Goal: Task Accomplishment & Management: Use online tool/utility

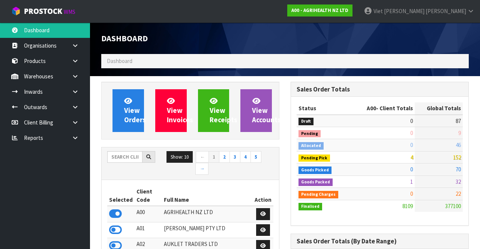
scroll to position [374337, 374752]
click at [121, 157] on input "text" at bounding box center [124, 157] width 35 height 12
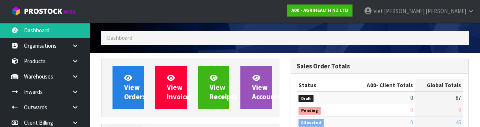
scroll to position [88, 0]
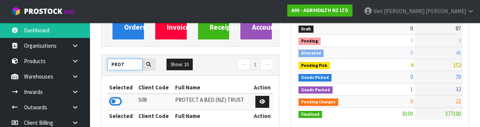
type input "PROT"
click at [117, 97] on icon at bounding box center [115, 101] width 13 height 11
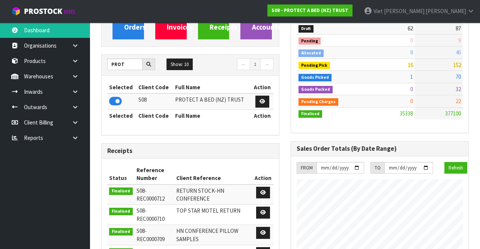
scroll to position [645, 189]
click at [74, 73] on icon at bounding box center [75, 76] width 7 height 6
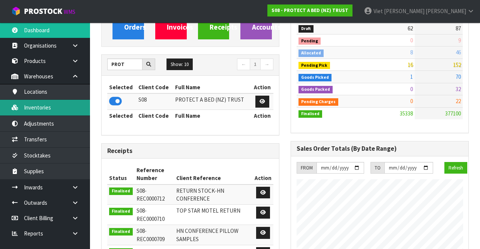
click at [22, 108] on link "Inventories" at bounding box center [45, 107] width 90 height 15
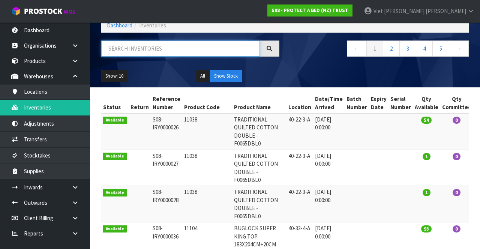
click at [133, 45] on input "text" at bounding box center [180, 48] width 159 height 16
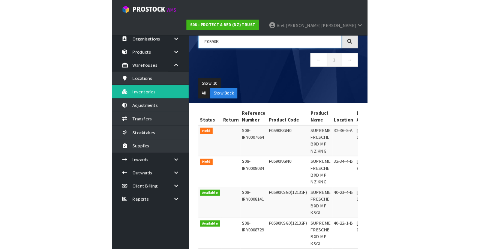
scroll to position [43, 0]
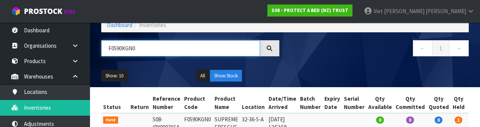
type input "F0590KGN0"
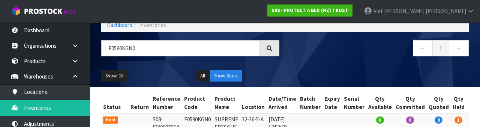
click at [271, 51] on div at bounding box center [269, 48] width 19 height 16
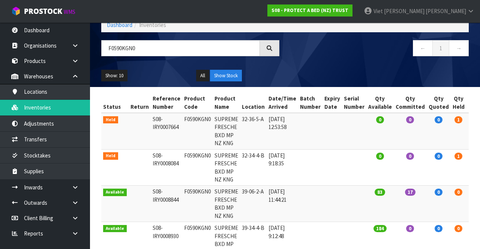
click at [271, 50] on div at bounding box center [269, 48] width 19 height 16
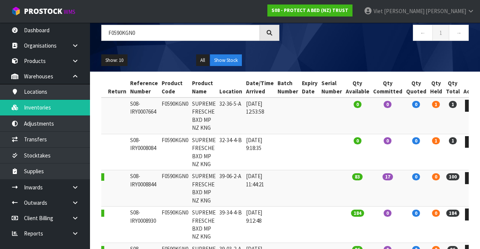
scroll to position [59, 0]
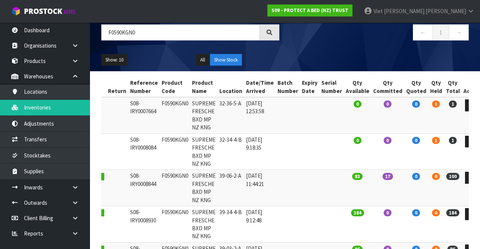
copy td "F0590KGN0"
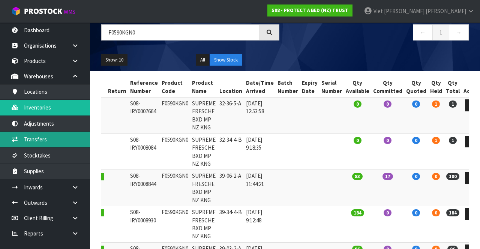
click at [21, 141] on link "Transfers" at bounding box center [45, 139] width 90 height 15
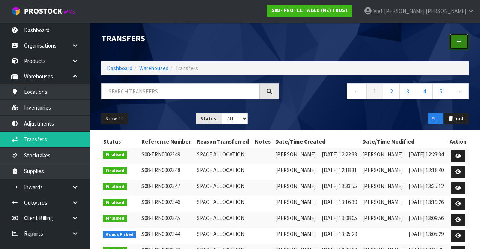
click at [458, 39] on icon at bounding box center [458, 42] width 5 height 6
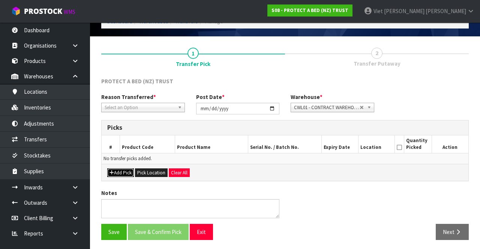
click at [113, 170] on icon "button" at bounding box center [111, 172] width 4 height 5
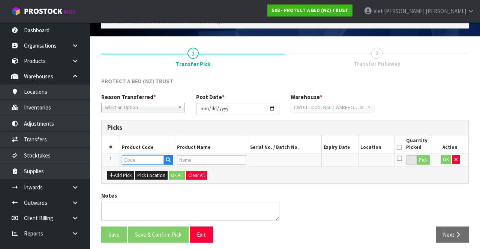
click at [130, 158] on input "text" at bounding box center [143, 159] width 42 height 9
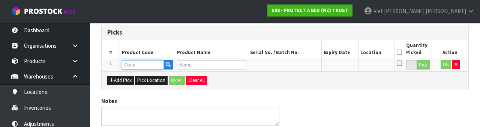
scroll to position [131, 0]
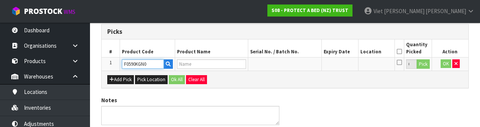
type input "F0590KGN0"
click at [423, 103] on div "Notes" at bounding box center [285, 113] width 379 height 34
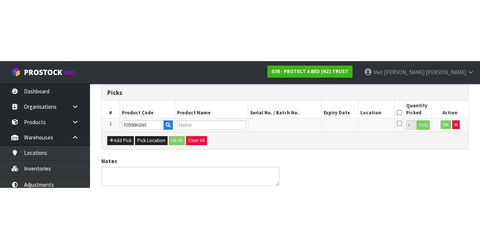
scroll to position [43, 0]
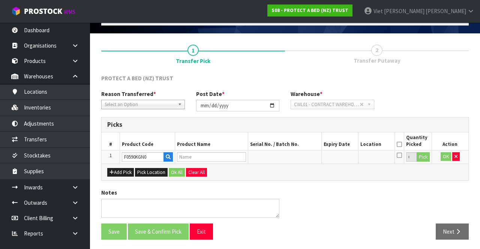
type input "SUPREME FRESCHE BXD MP NZ KNG"
click at [426, 156] on button "Pick" at bounding box center [423, 157] width 13 height 10
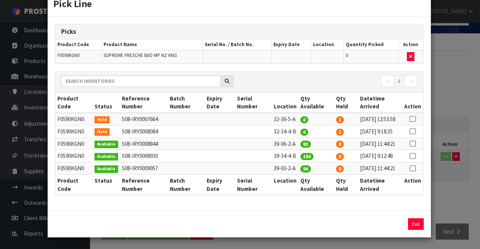
scroll to position [49, 0]
click at [413, 169] on icon at bounding box center [412, 168] width 6 height 0
click at [415, 168] on icon at bounding box center [412, 168] width 6 height 0
click at [414, 168] on icon at bounding box center [412, 168] width 6 height 0
click at [412, 144] on icon at bounding box center [412, 144] width 6 height 0
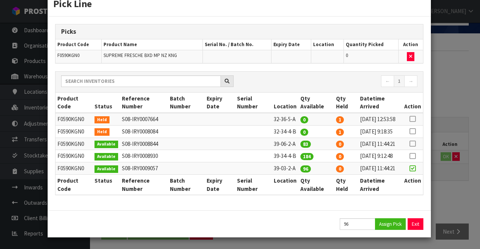
type input "83"
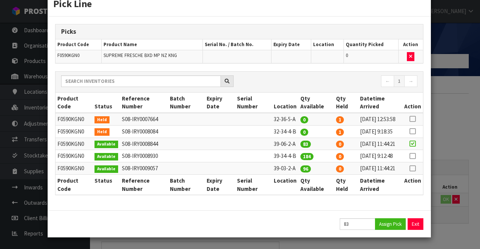
scroll to position [57, 0]
click at [391, 223] on button "Assign Pick" at bounding box center [390, 224] width 31 height 12
type input "83"
click at [454, 146] on div "Pick Line Picks Product Code Product Name Serial No. / Batch No. Expiry Date Lo…" at bounding box center [240, 124] width 480 height 249
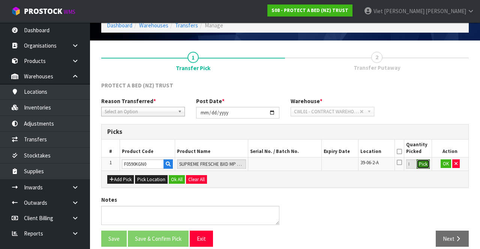
scroll to position [39, 0]
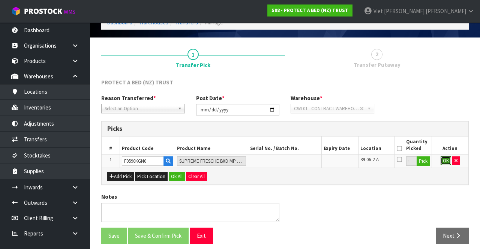
click at [444, 163] on button "OK" at bounding box center [446, 160] width 10 height 9
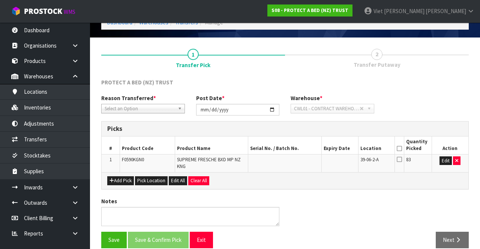
click at [398, 160] on icon at bounding box center [399, 159] width 5 height 6
click at [0, 0] on input "checkbox" at bounding box center [0, 0] width 0 height 0
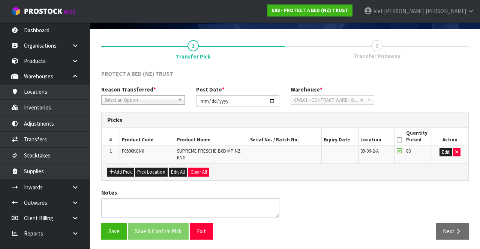
click at [399, 153] on icon at bounding box center [399, 151] width 5 height 6
click at [0, 0] on input "checkbox" at bounding box center [0, 0] width 0 height 0
click at [442, 152] on button "Edit" at bounding box center [445, 152] width 12 height 9
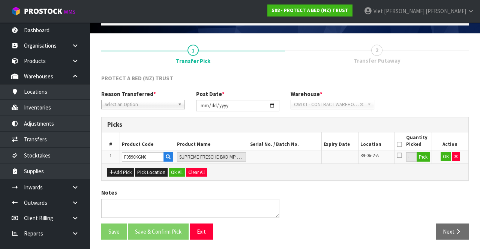
click at [399, 156] on icon at bounding box center [399, 155] width 5 height 6
click at [0, 0] on input "checkbox" at bounding box center [0, 0] width 0 height 0
click at [449, 155] on button "OK" at bounding box center [446, 156] width 10 height 9
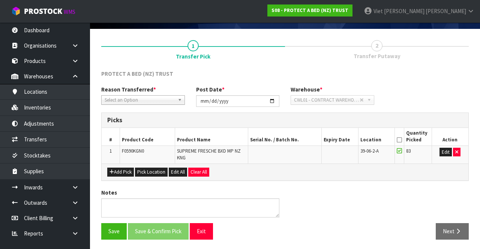
scroll to position [46, 0]
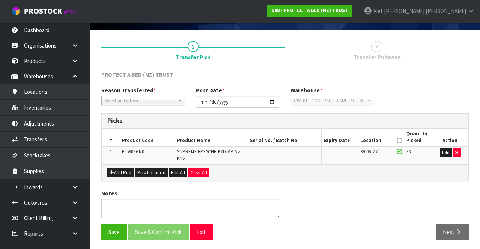
click at [399, 141] on icon at bounding box center [399, 141] width 5 height 0
click at [114, 224] on button "Save" at bounding box center [113, 232] width 25 height 16
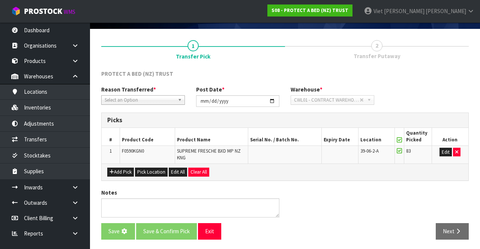
scroll to position [0, 0]
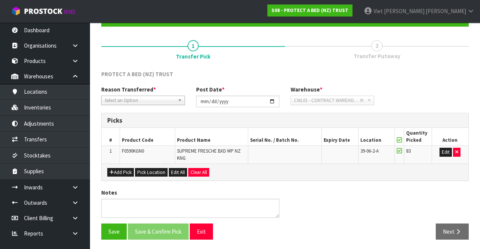
scroll to position [68, 0]
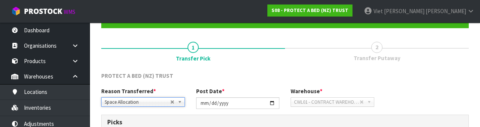
click at [455, 88] on div "Reason Transferred * Space Allocation Damage Expired Stock Repair QA Space Allo…" at bounding box center [285, 100] width 379 height 27
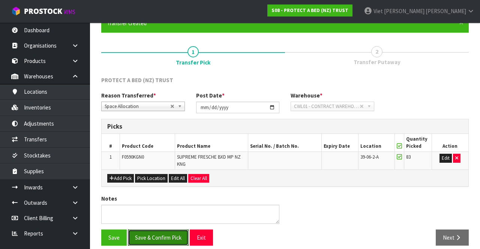
click at [144, 233] on button "Save & Confirm Pick" at bounding box center [158, 237] width 61 height 16
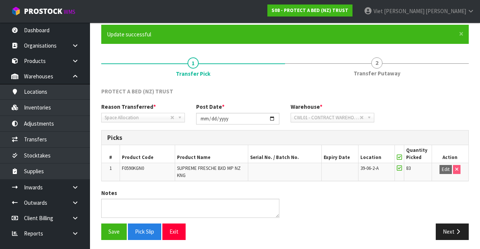
scroll to position [58, 0]
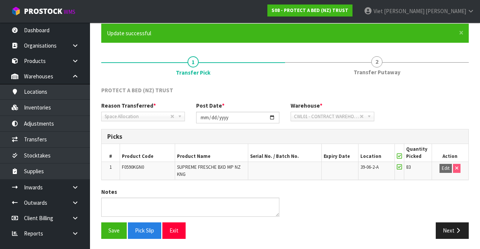
click at [369, 71] on span "Transfer Putaway" at bounding box center [377, 72] width 47 height 8
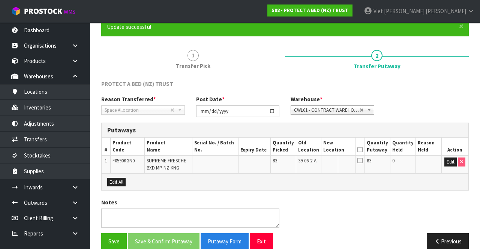
scroll to position [65, 0]
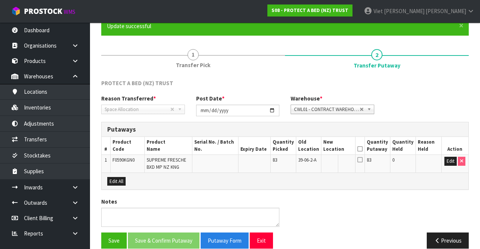
click at [363, 162] on icon at bounding box center [359, 160] width 5 height 6
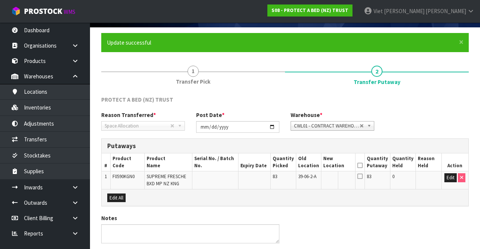
scroll to position [48, 0]
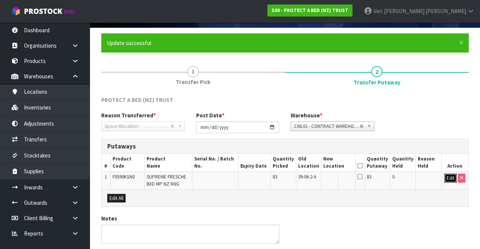
click at [448, 178] on button "Edit" at bounding box center [450, 178] width 12 height 9
click at [335, 180] on input "text" at bounding box center [334, 178] width 21 height 9
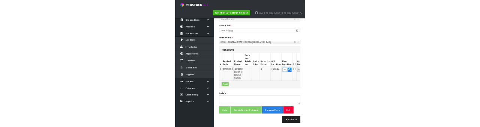
scroll to position [127, 0]
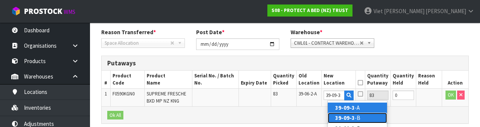
click at [364, 119] on link "39-09-3 -B" at bounding box center [357, 117] width 59 height 10
type input "39-09-3-B"
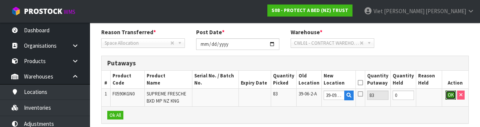
click at [446, 93] on button "OK" at bounding box center [450, 94] width 10 height 9
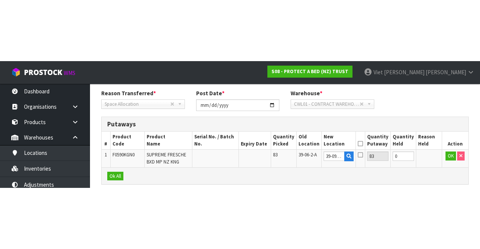
scroll to position [74, 0]
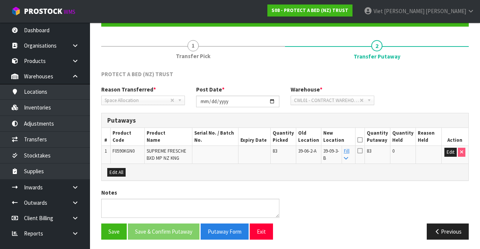
click at [363, 150] on icon at bounding box center [359, 151] width 5 height 6
click at [0, 0] on input "checkbox" at bounding box center [0, 0] width 0 height 0
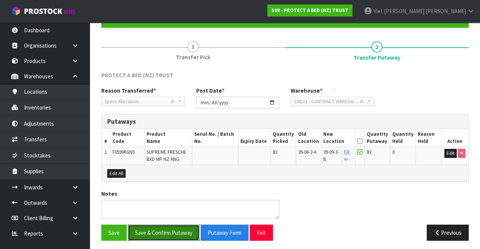
scroll to position [71, 0]
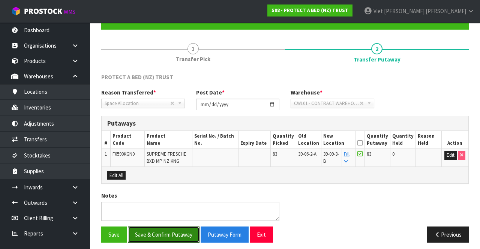
click at [153, 228] on button "Save & Confirm Putaway" at bounding box center [164, 234] width 72 height 16
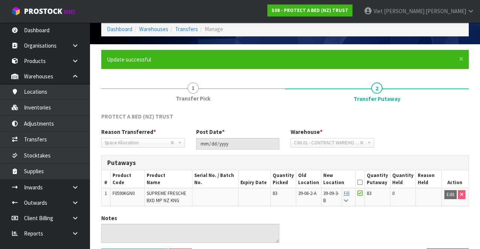
scroll to position [0, 0]
